Goal: Navigation & Orientation: Find specific page/section

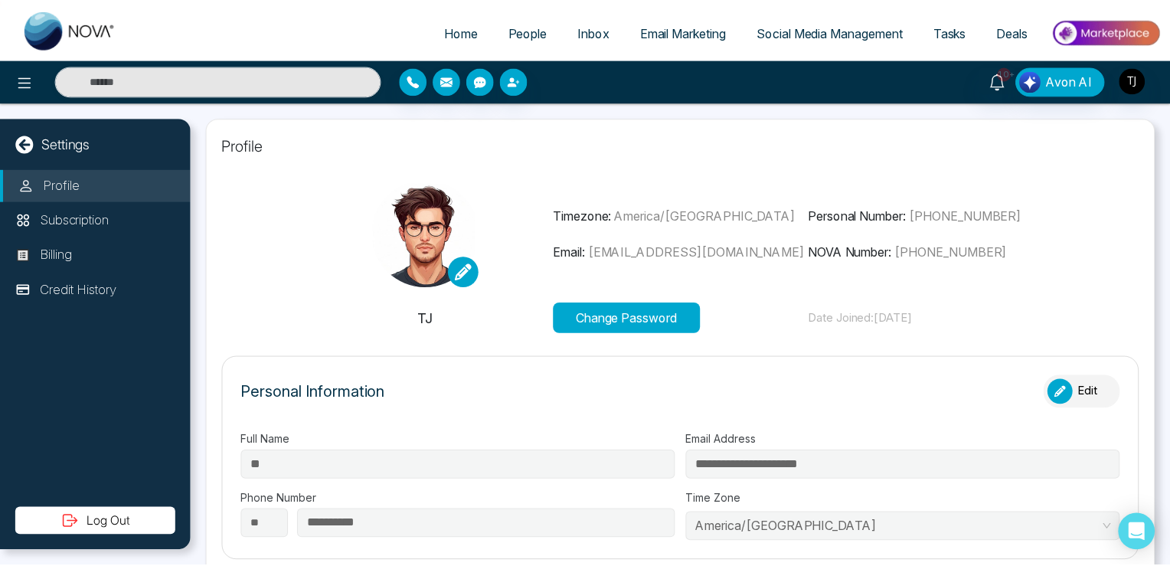
scroll to position [499, 0]
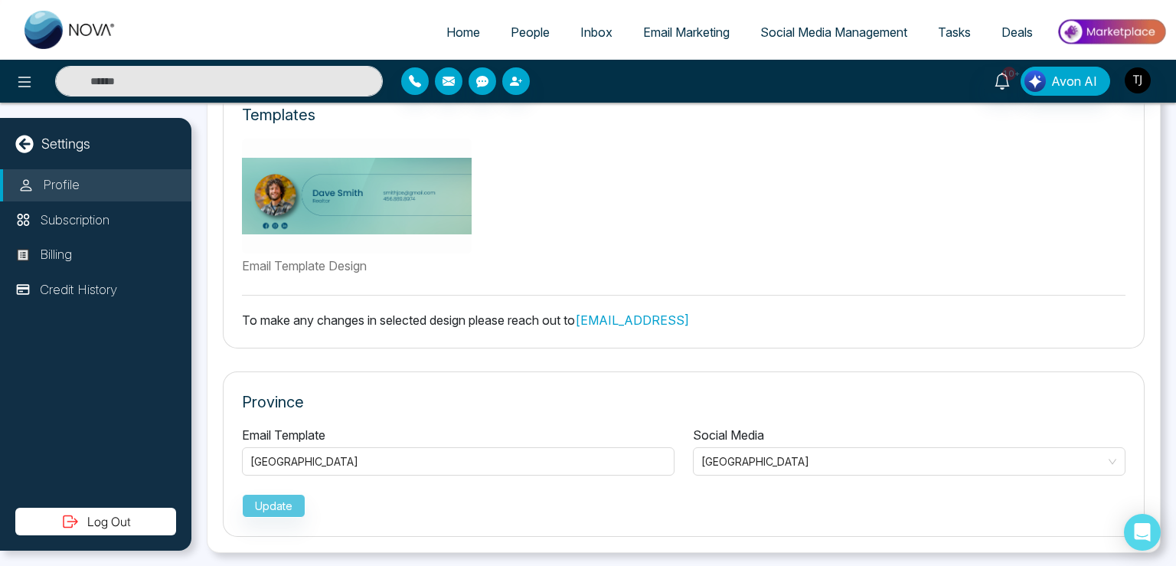
click at [454, 26] on span "Home" at bounding box center [463, 31] width 34 height 15
select select "*"
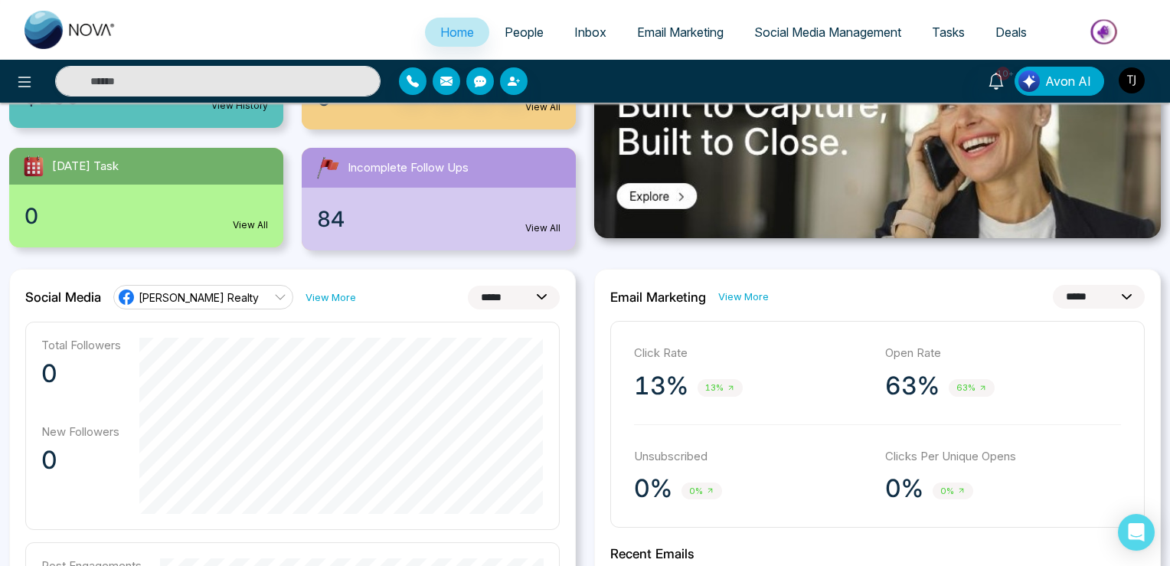
scroll to position [242, 0]
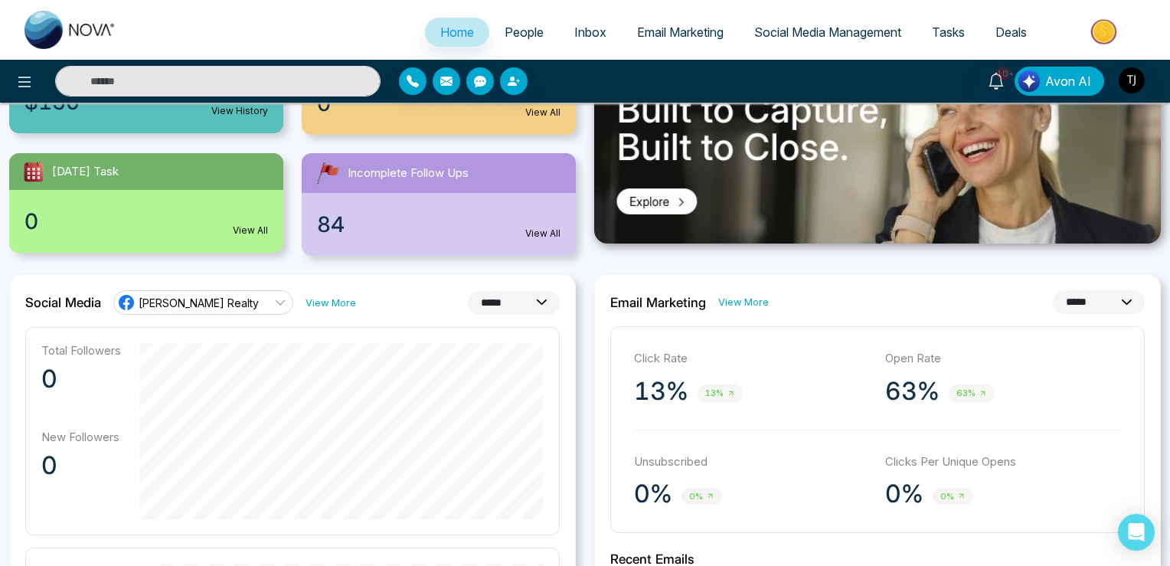
click at [657, 17] on ul "Home People Inbox Email Marketing Social Media Management Tasks Deals" at bounding box center [646, 33] width 1029 height 42
click at [657, 39] on span "Email Marketing" at bounding box center [680, 31] width 86 height 15
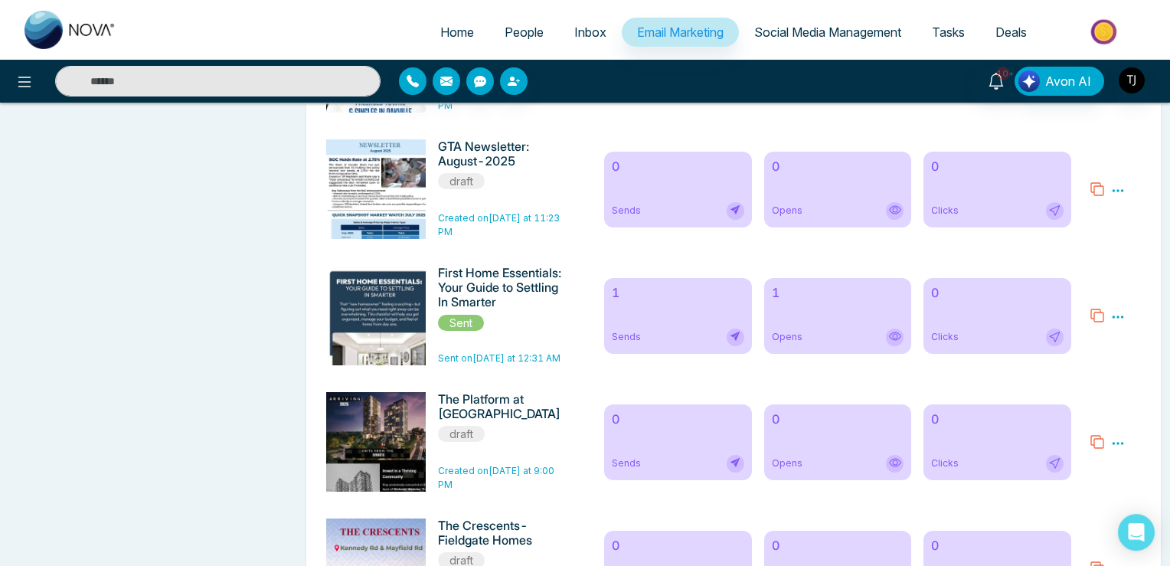
scroll to position [727, 0]
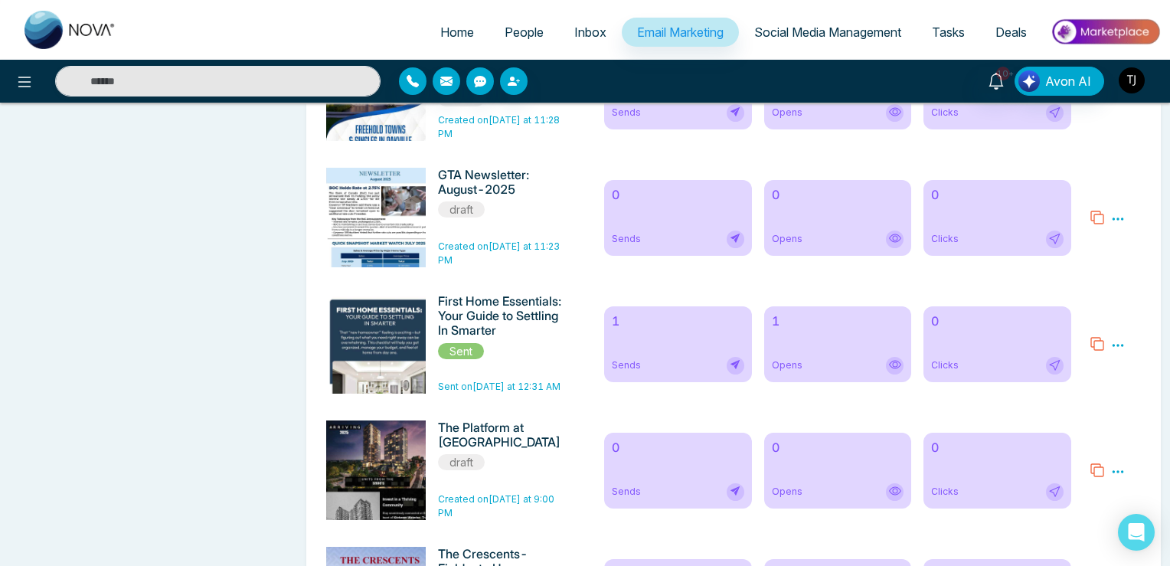
click at [1130, 74] on img "button" at bounding box center [1131, 80] width 26 height 26
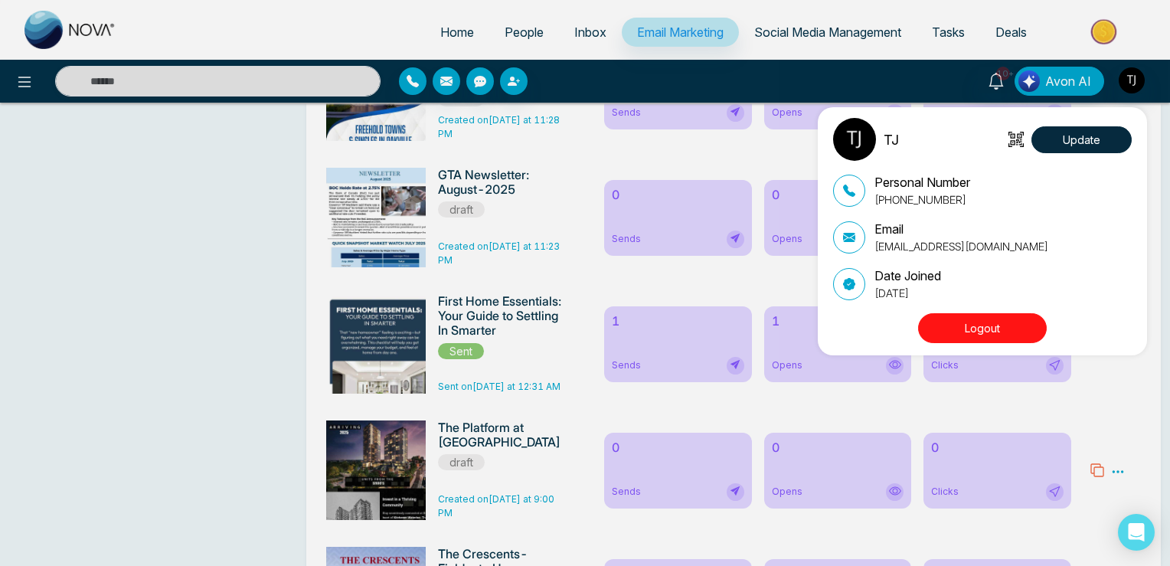
click at [452, 26] on div "TJ Update Personal Number [PHONE_NUMBER] Email [EMAIL_ADDRESS][DOMAIN_NAME] Dat…" at bounding box center [585, 283] width 1170 height 566
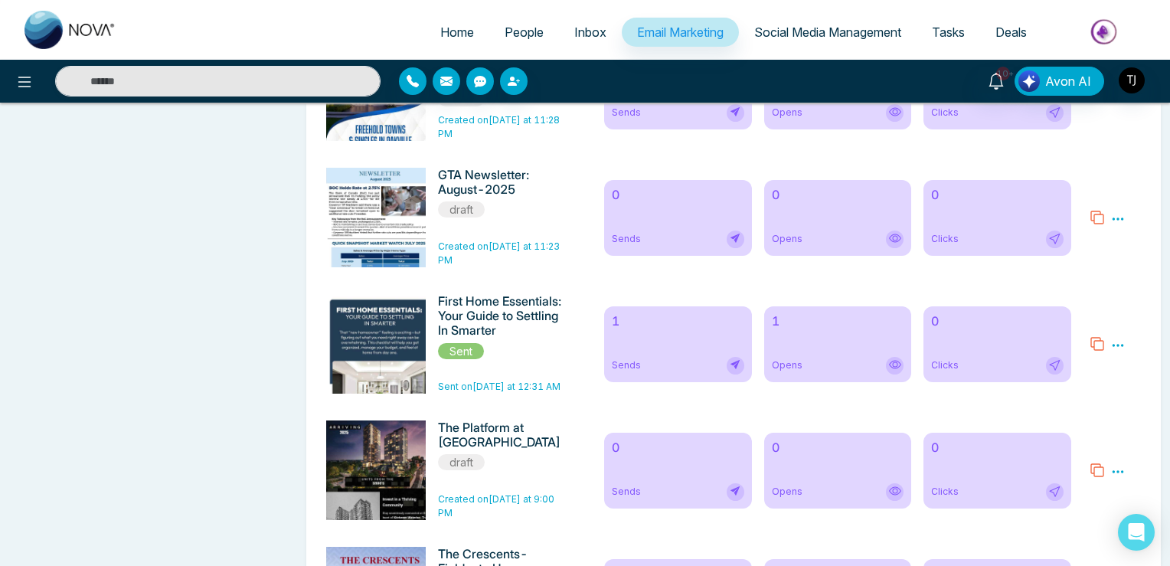
click at [452, 35] on span "Home" at bounding box center [457, 31] width 34 height 15
select select "*"
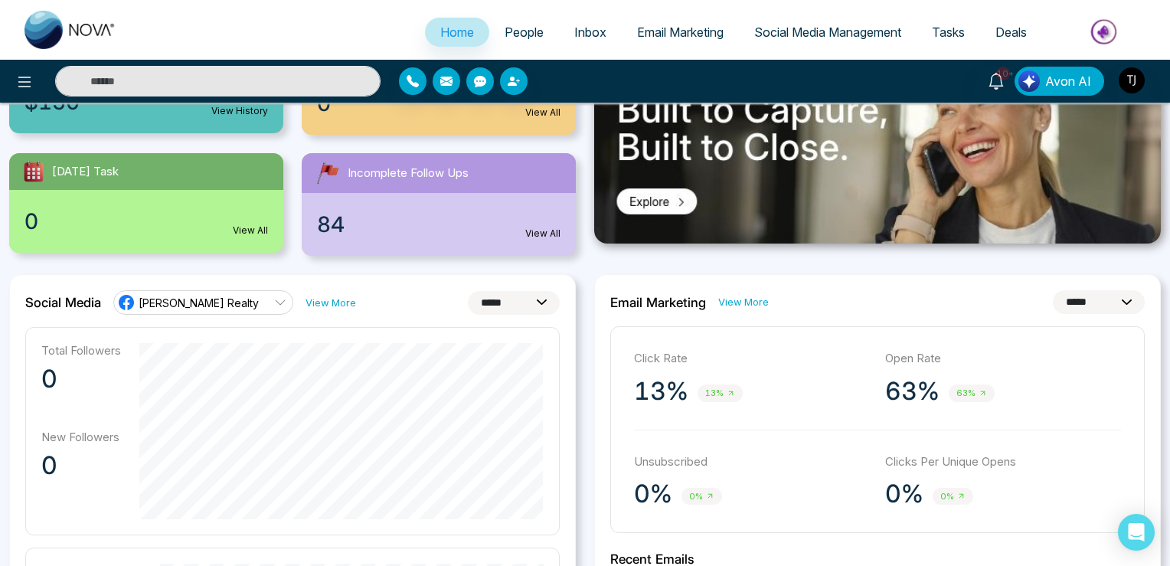
scroll to position [323, 0]
